Goal: Task Accomplishment & Management: Manage account settings

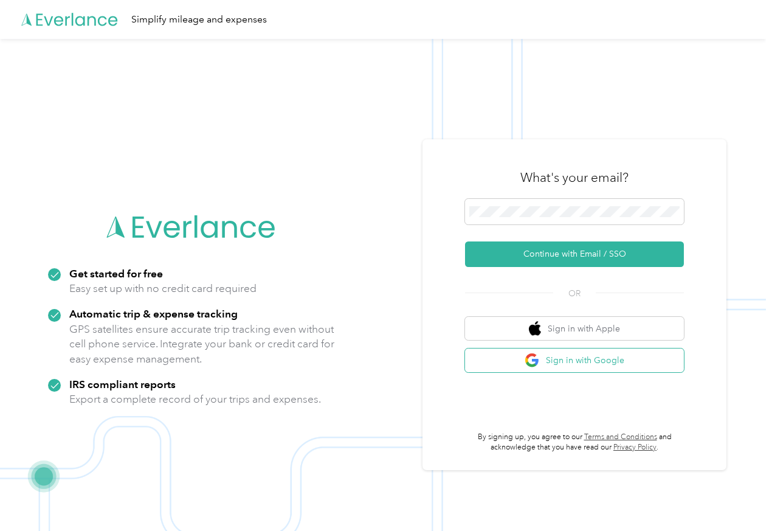
click at [626, 363] on button "Sign in with Google" at bounding box center [574, 361] width 219 height 24
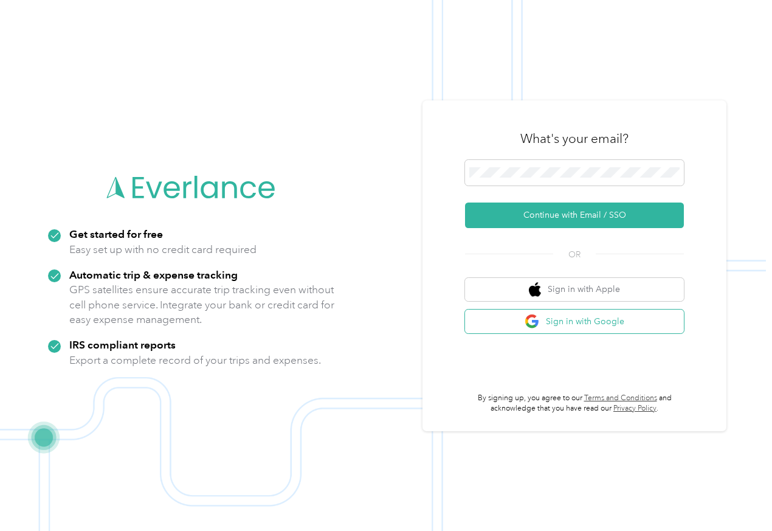
click at [545, 331] on button "Sign in with Google" at bounding box center [574, 322] width 219 height 24
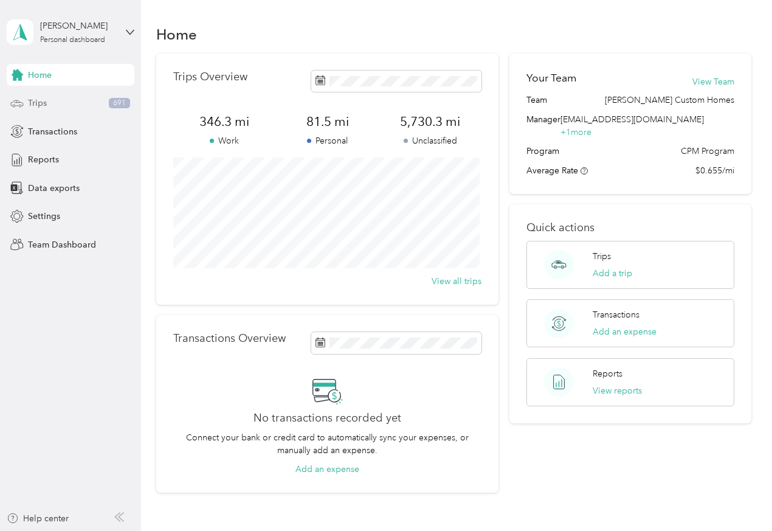
click at [97, 103] on div "Trips 691" at bounding box center [71, 103] width 128 height 22
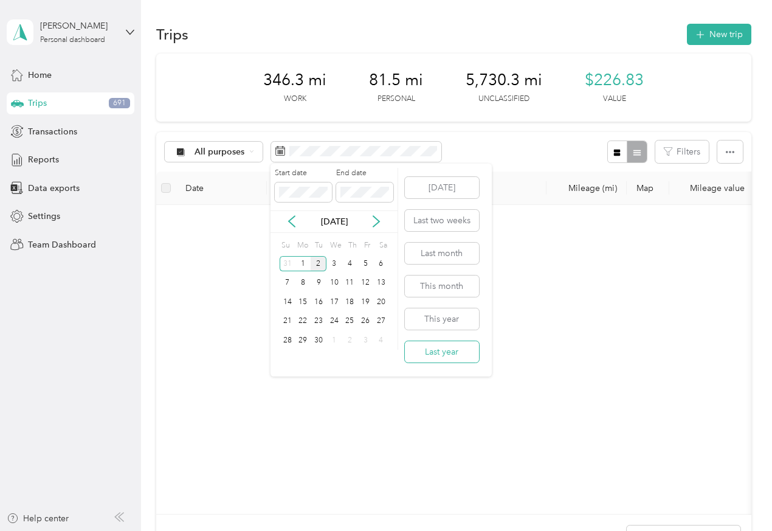
click at [456, 353] on button "Last year" at bounding box center [442, 351] width 74 height 21
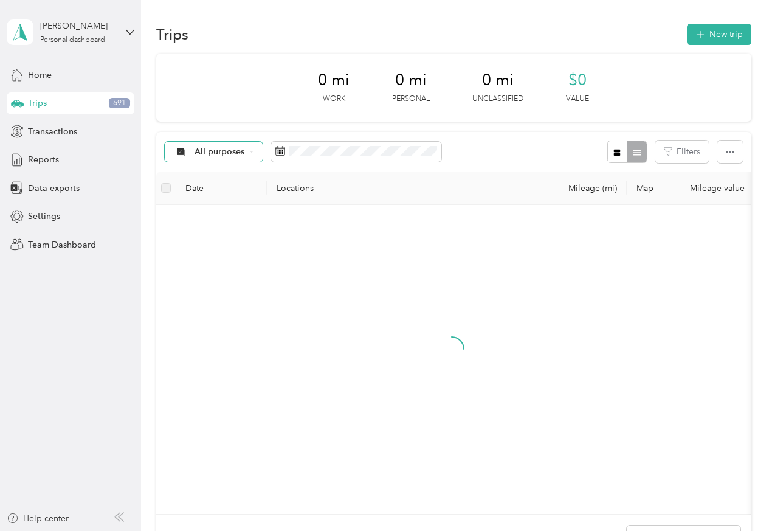
click at [231, 154] on span "All purposes" at bounding box center [220, 152] width 50 height 9
click at [240, 195] on span "Unclassified" at bounding box center [262, 195] width 134 height 13
